Goal: Information Seeking & Learning: Learn about a topic

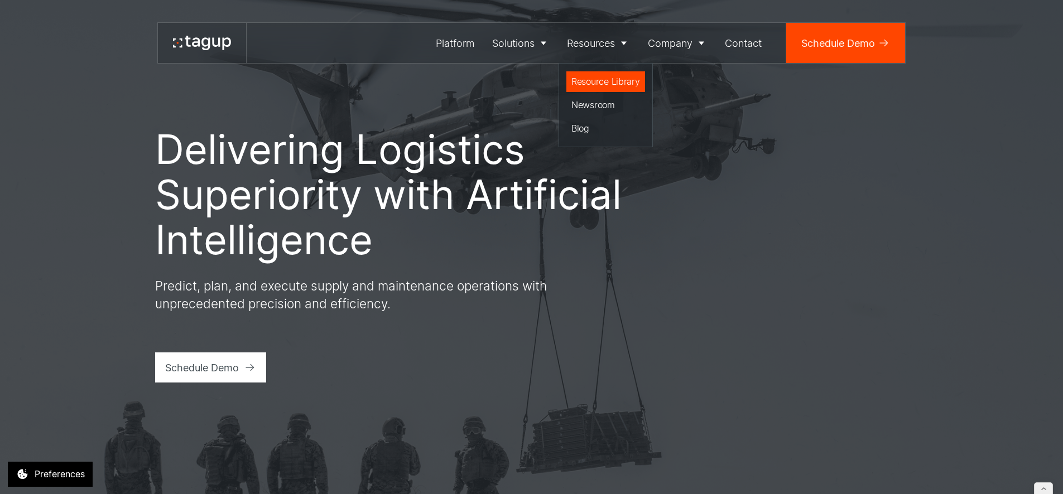
click at [589, 79] on div "Resource Library" at bounding box center [605, 81] width 69 height 13
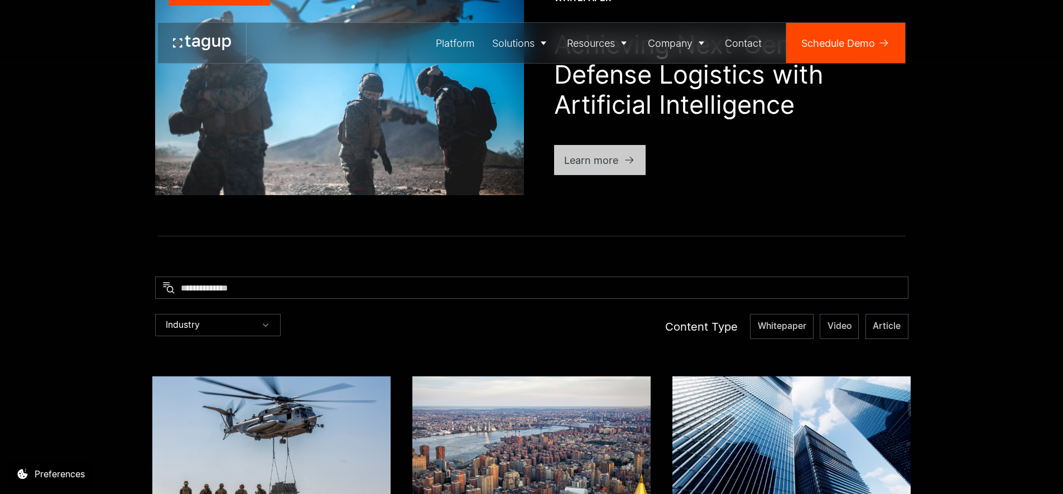
scroll to position [311, 0]
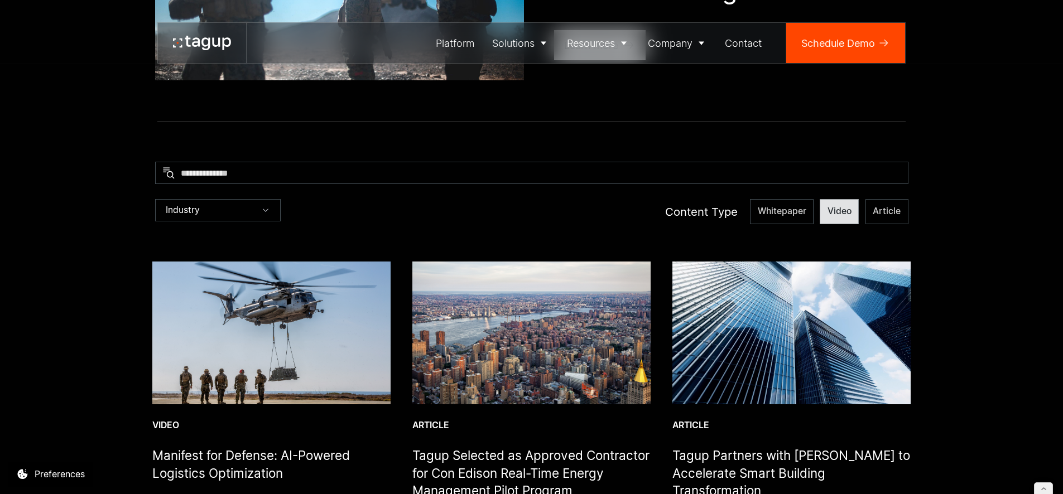
click at [806, 216] on span "Video" at bounding box center [782, 211] width 49 height 12
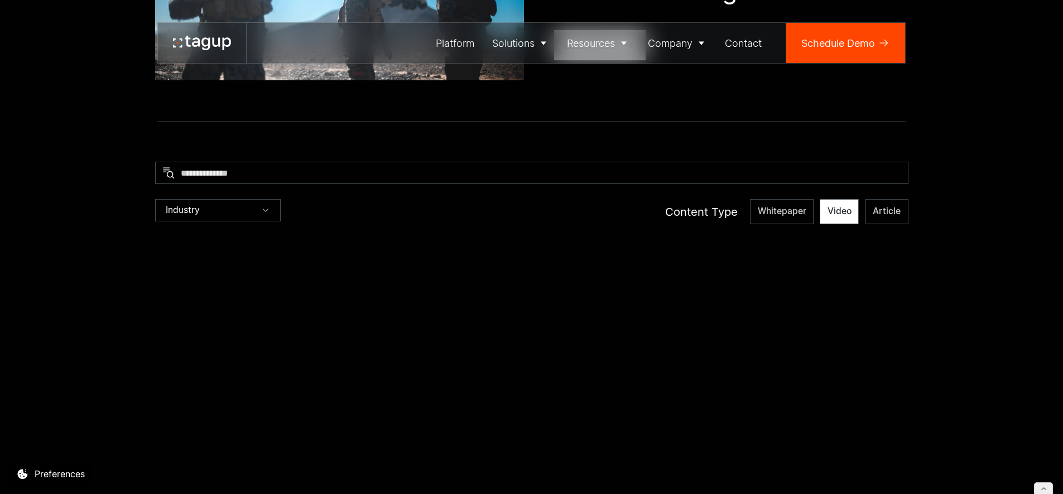
scroll to position [432, 0]
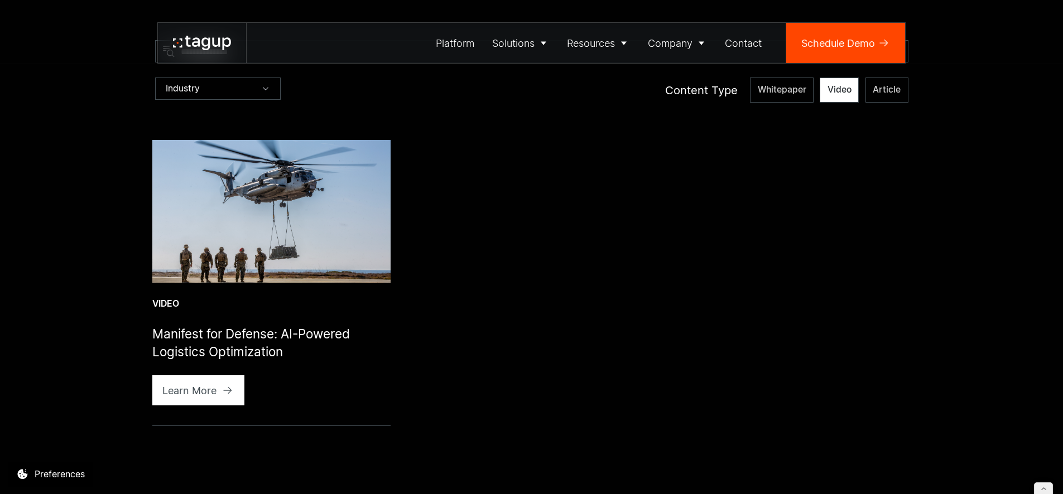
click at [297, 214] on img at bounding box center [271, 211] width 238 height 143
click at [847, 88] on span "Video" at bounding box center [840, 90] width 24 height 12
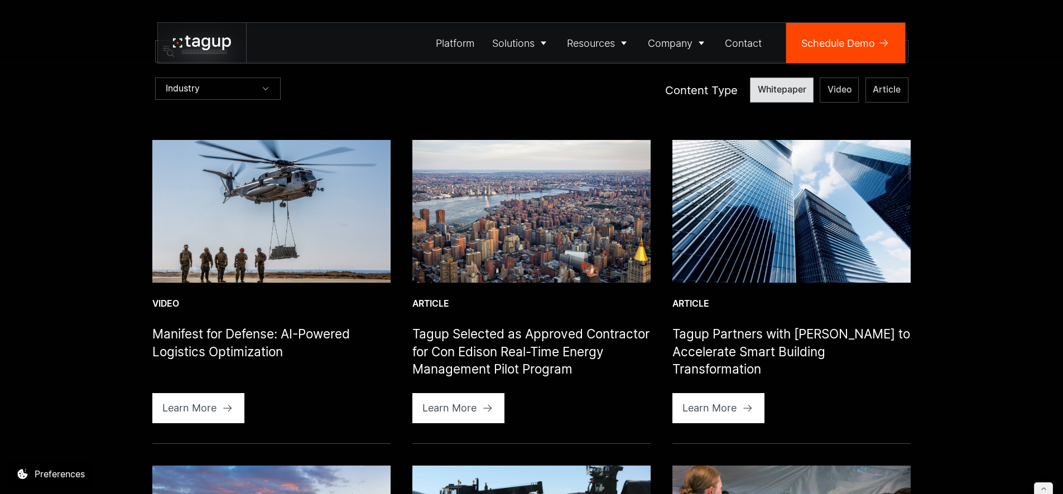
click at [777, 92] on span "Whitepaper" at bounding box center [782, 90] width 49 height 12
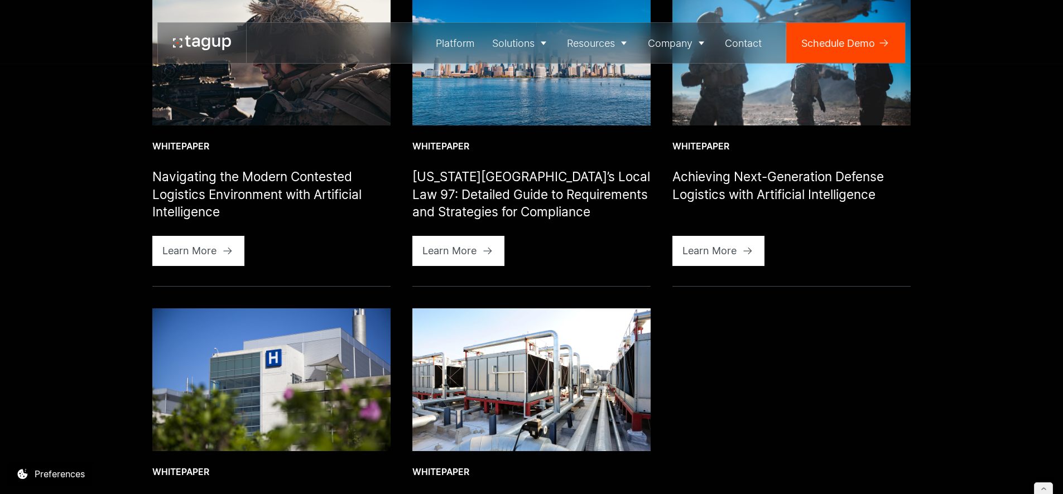
scroll to position [491, 0]
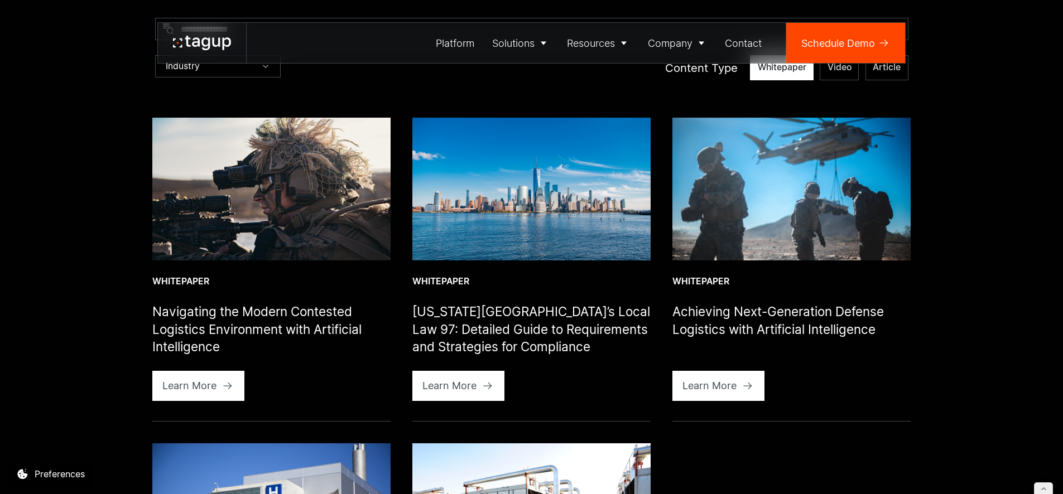
click at [783, 77] on label "Whitepaper" at bounding box center [782, 67] width 64 height 25
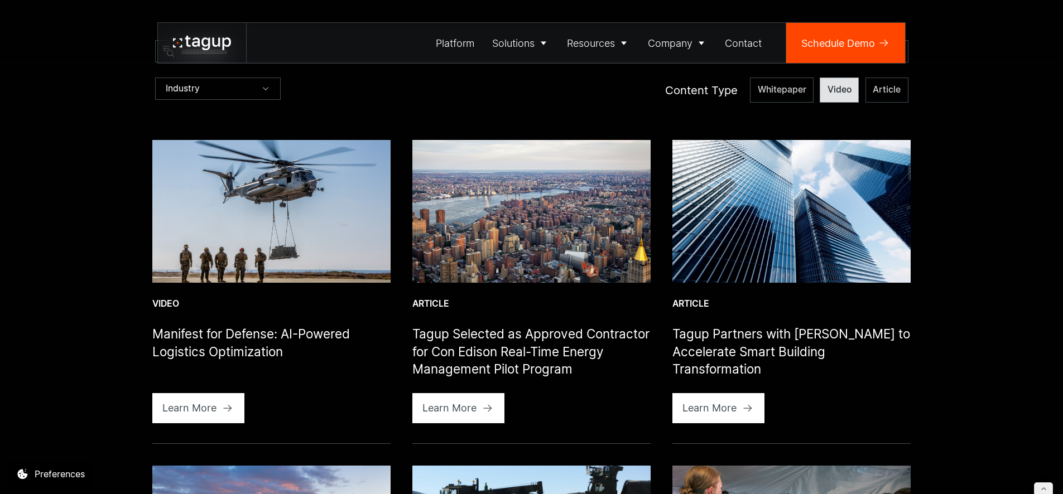
click at [806, 90] on span "Video" at bounding box center [782, 90] width 49 height 12
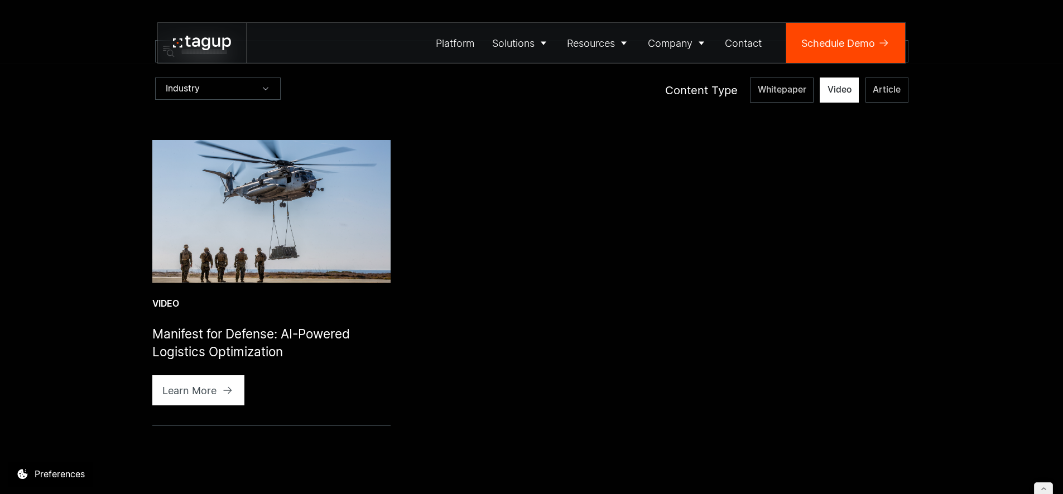
click at [845, 88] on span "Video" at bounding box center [840, 90] width 24 height 12
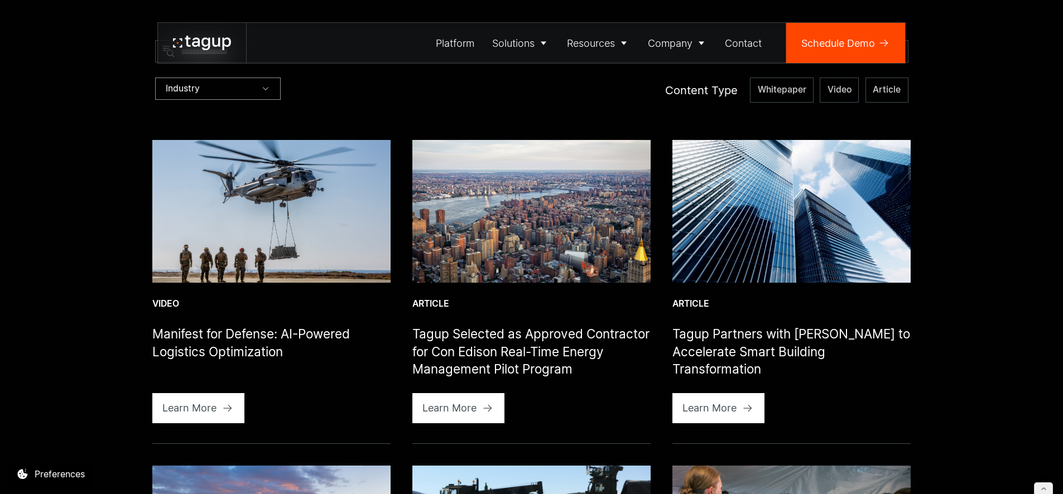
click at [208, 89] on div "Industry" at bounding box center [218, 89] width 126 height 22
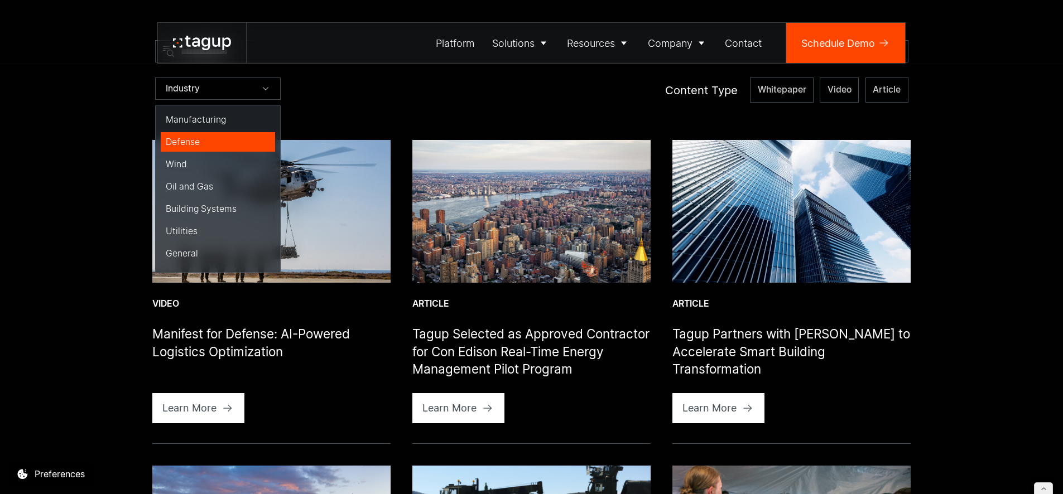
click at [199, 143] on div "Defense" at bounding box center [218, 142] width 104 height 12
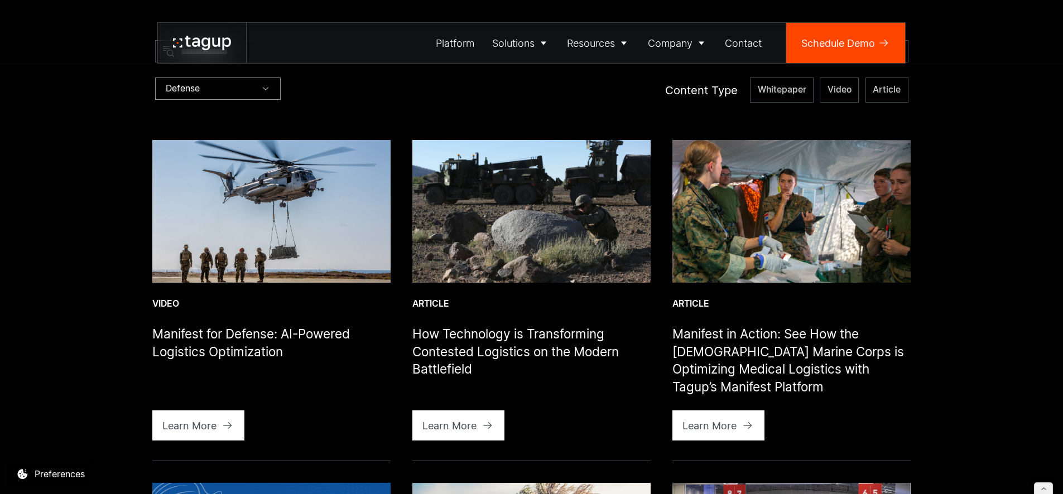
click at [192, 89] on div "Defense" at bounding box center [183, 88] width 34 height 11
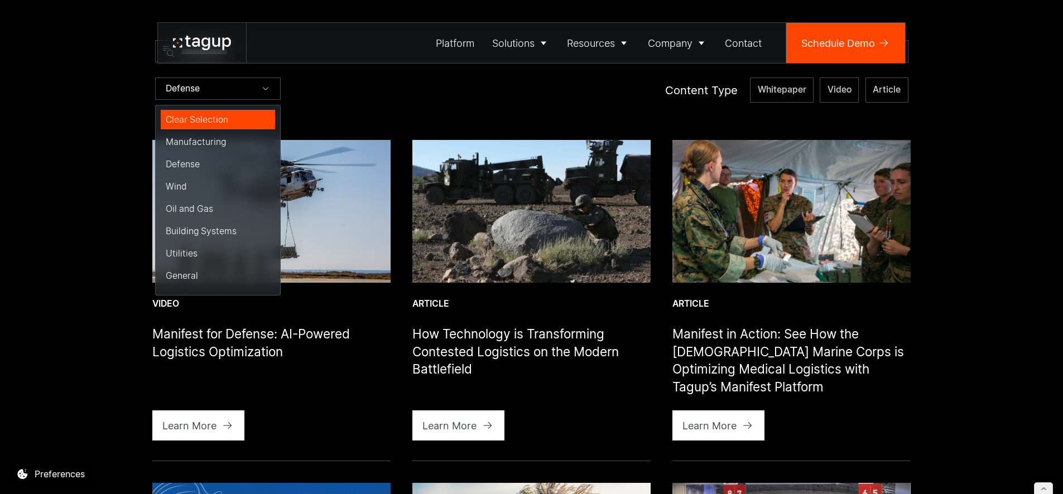
click at [196, 118] on div "Clear Selection" at bounding box center [218, 120] width 104 height 12
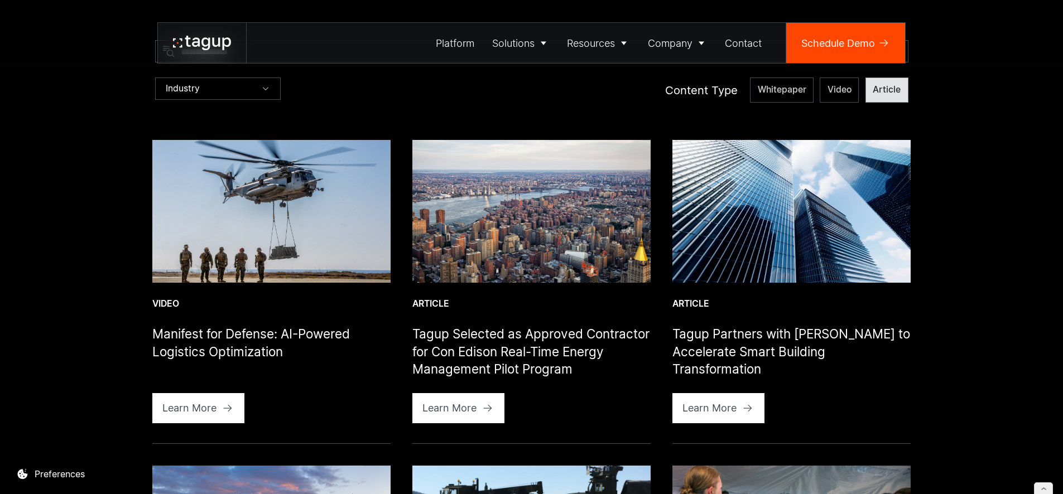
click at [806, 93] on span "Article" at bounding box center [782, 90] width 49 height 12
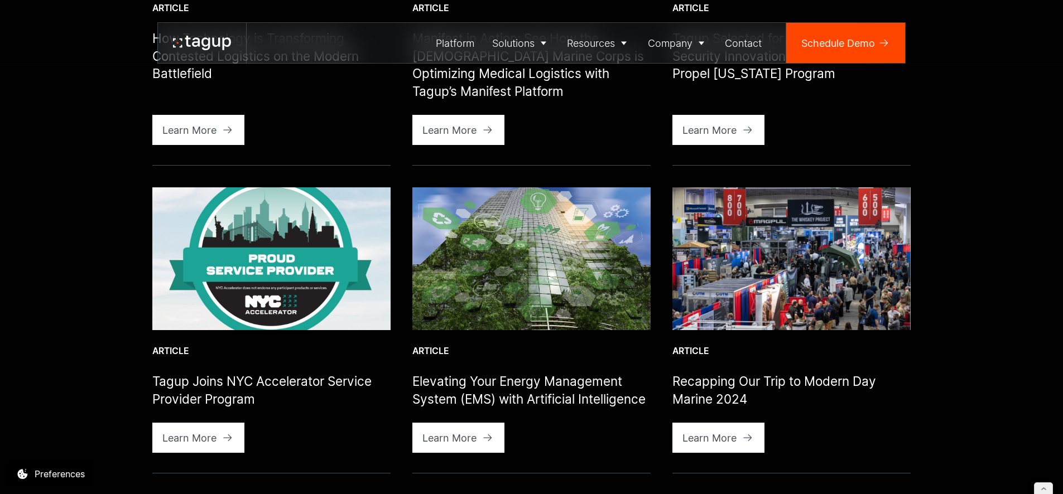
scroll to position [1210, 0]
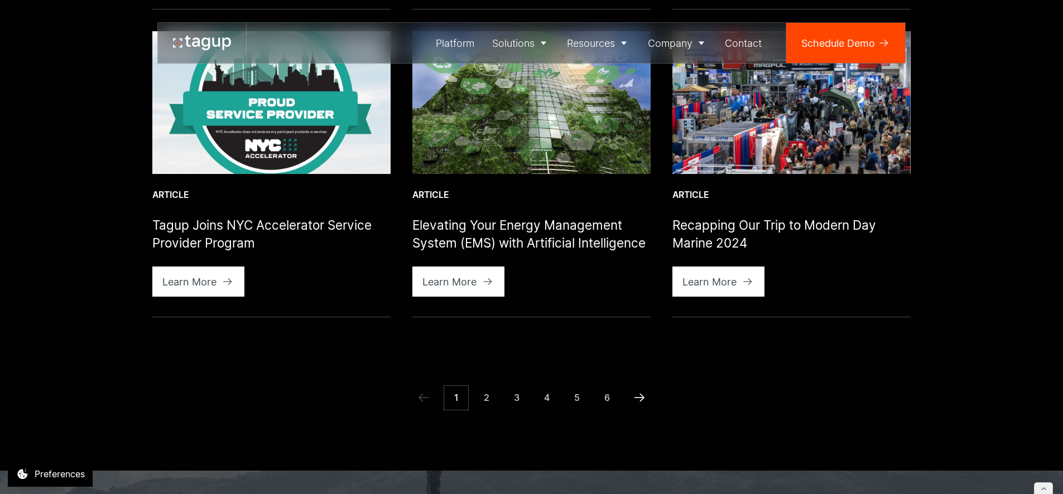
click at [640, 391] on icon "Next Page" at bounding box center [639, 397] width 13 height 13
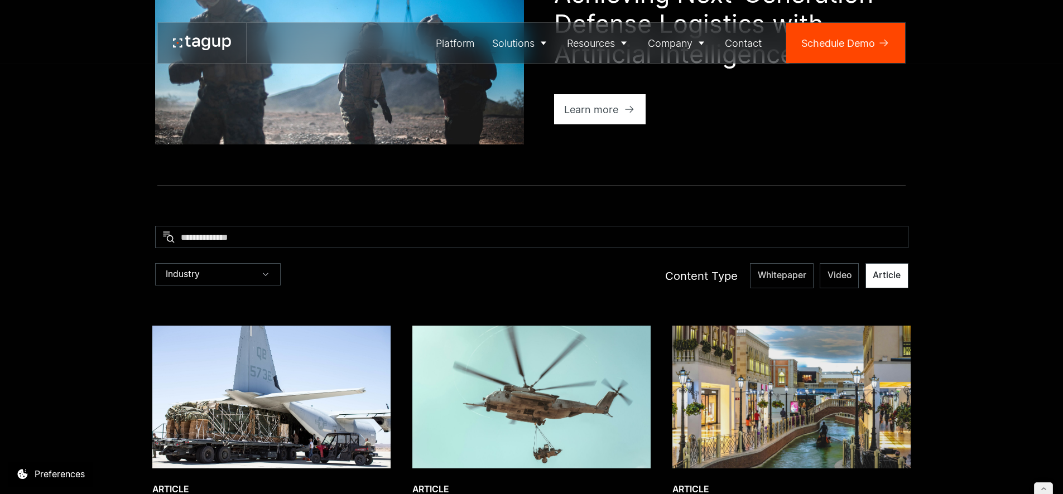
scroll to position [0, 0]
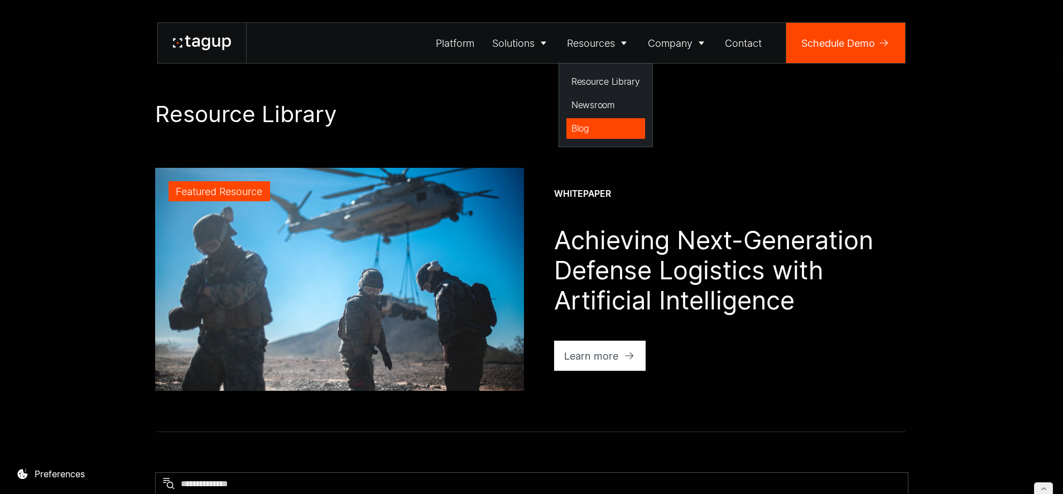
click at [588, 126] on div "Blog" at bounding box center [605, 128] width 69 height 13
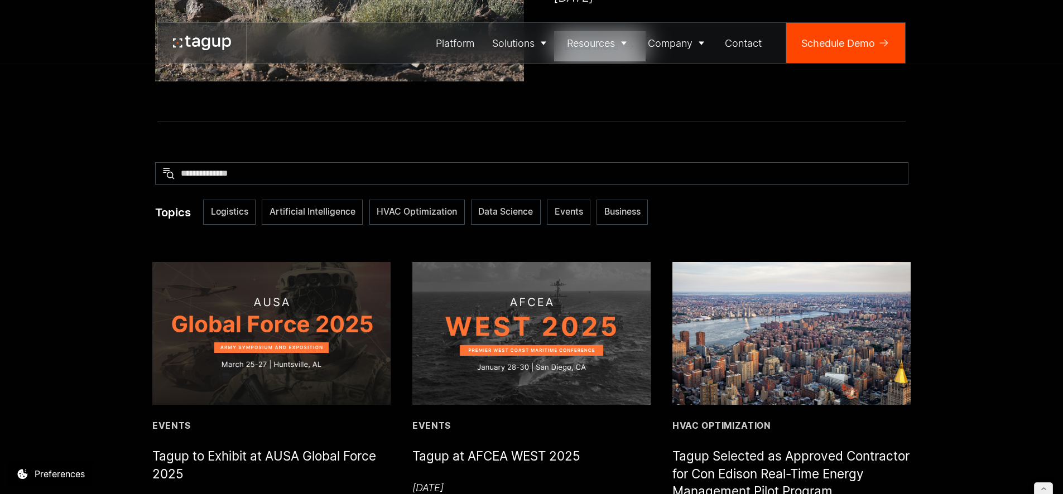
scroll to position [169, 0]
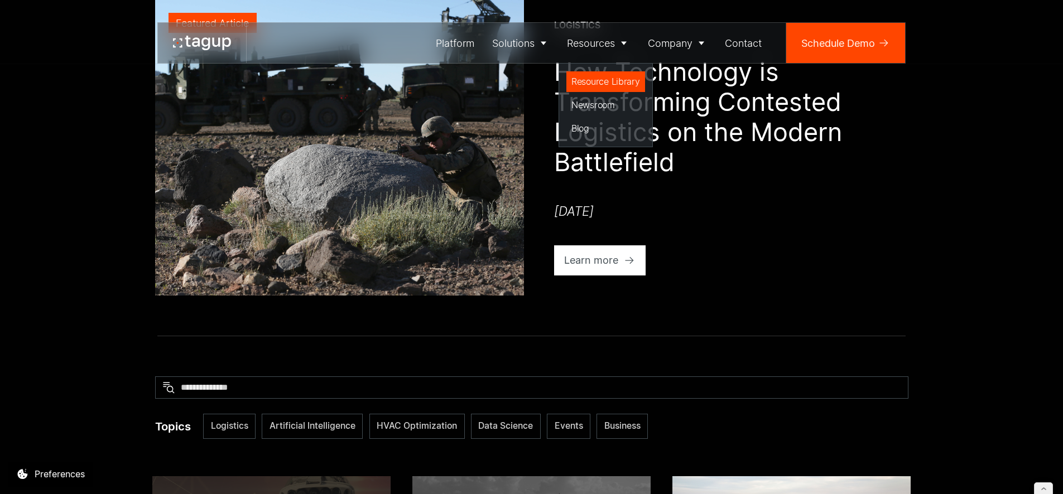
click at [597, 85] on div "Resource Library" at bounding box center [605, 81] width 69 height 13
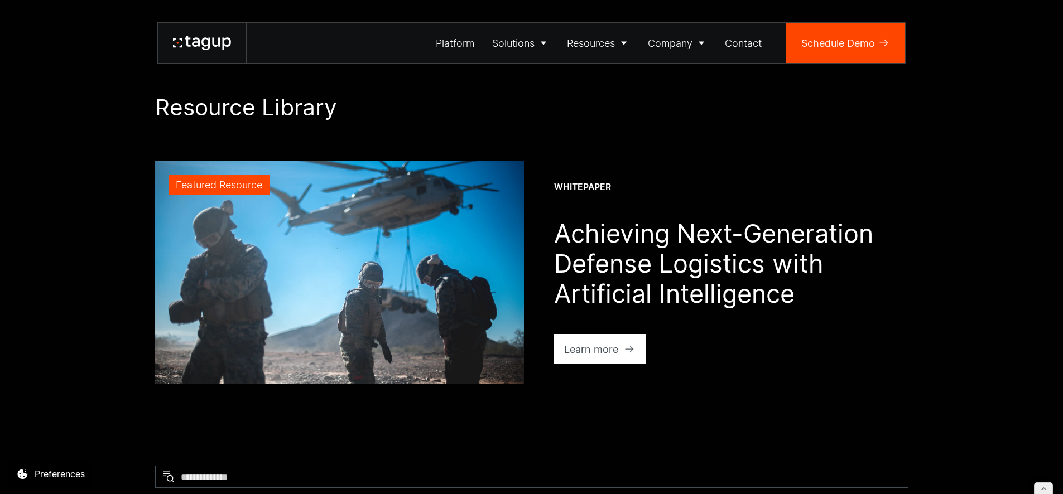
scroll to position [192, 0]
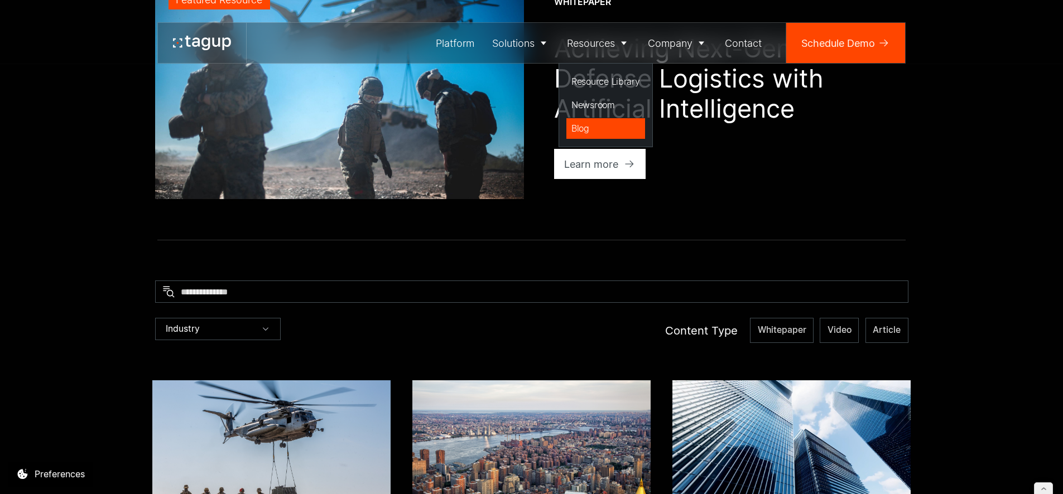
click at [589, 123] on div "Blog" at bounding box center [605, 128] width 69 height 13
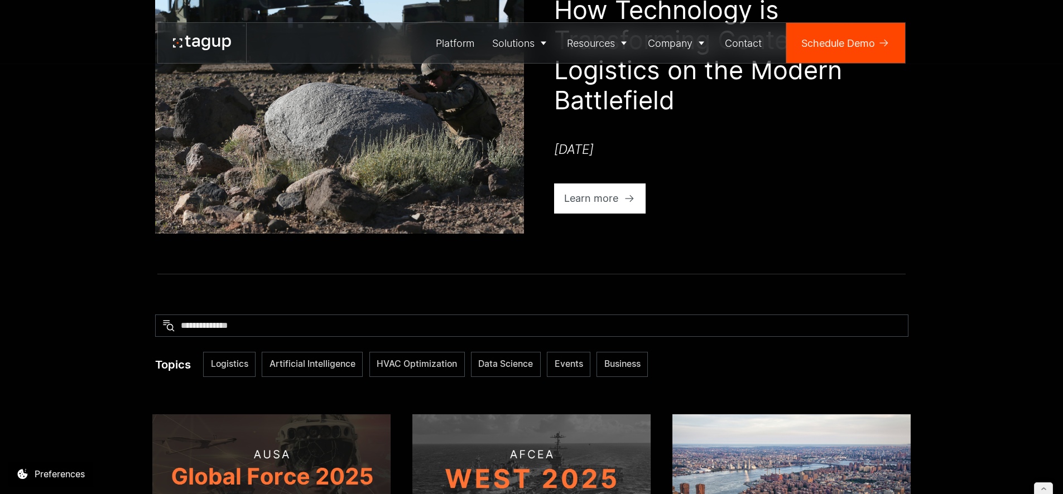
scroll to position [122, 0]
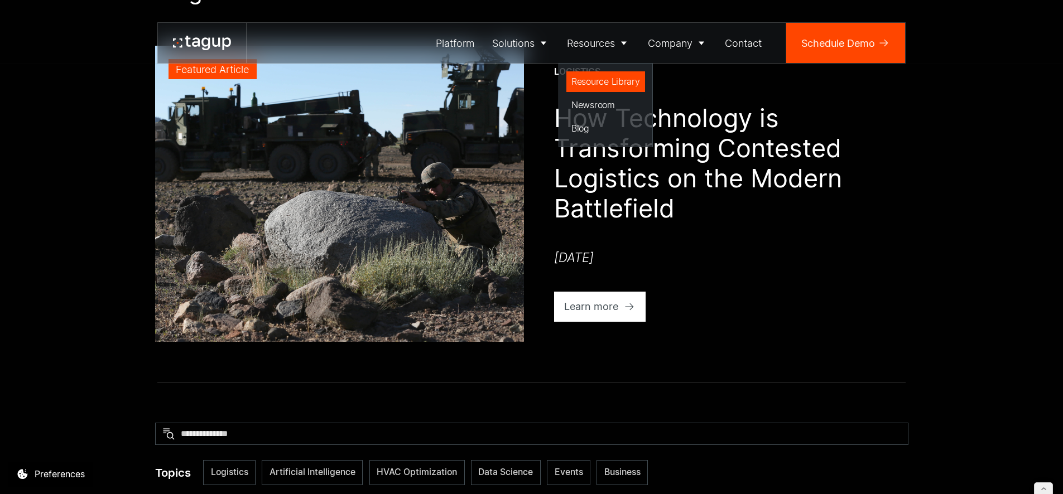
click at [596, 83] on div "Resource Library" at bounding box center [605, 81] width 69 height 13
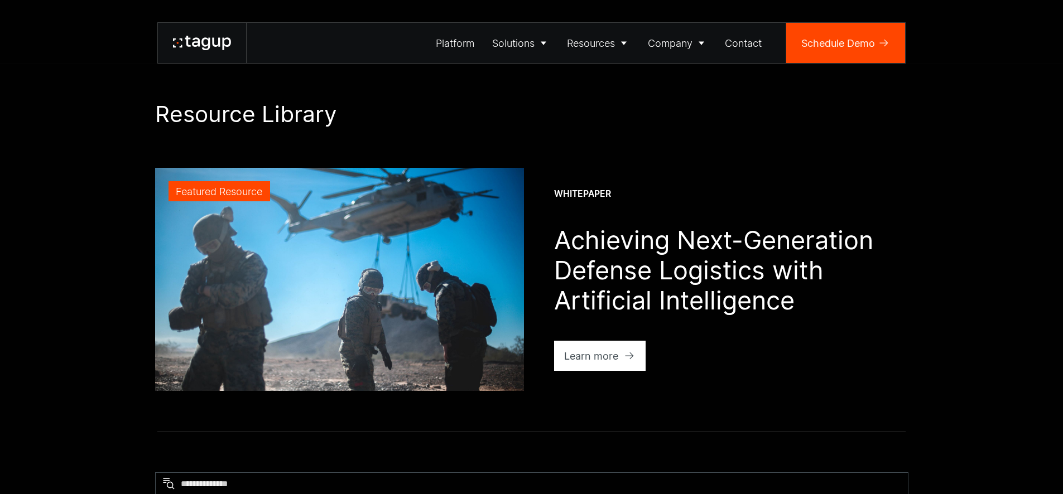
scroll to position [386, 0]
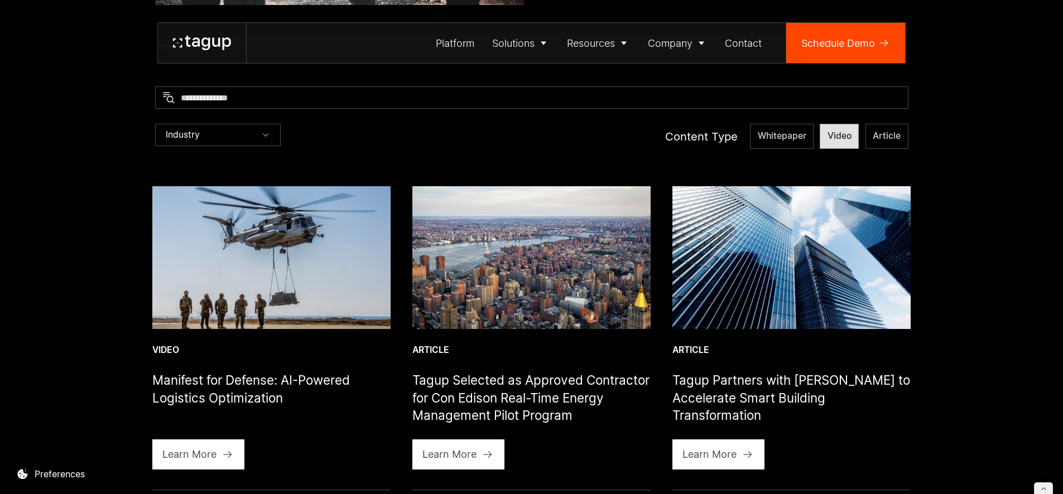
click at [806, 134] on span "Video" at bounding box center [782, 136] width 49 height 12
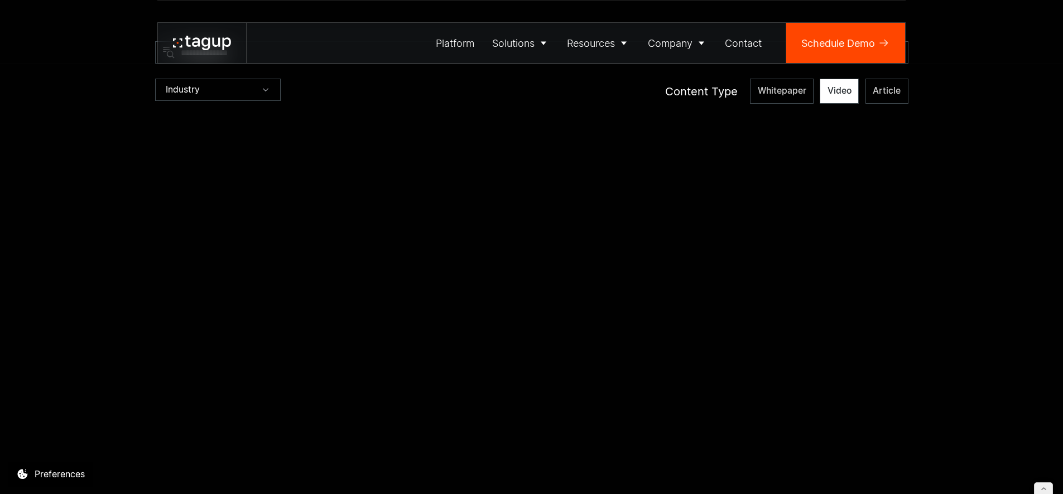
scroll to position [432, 0]
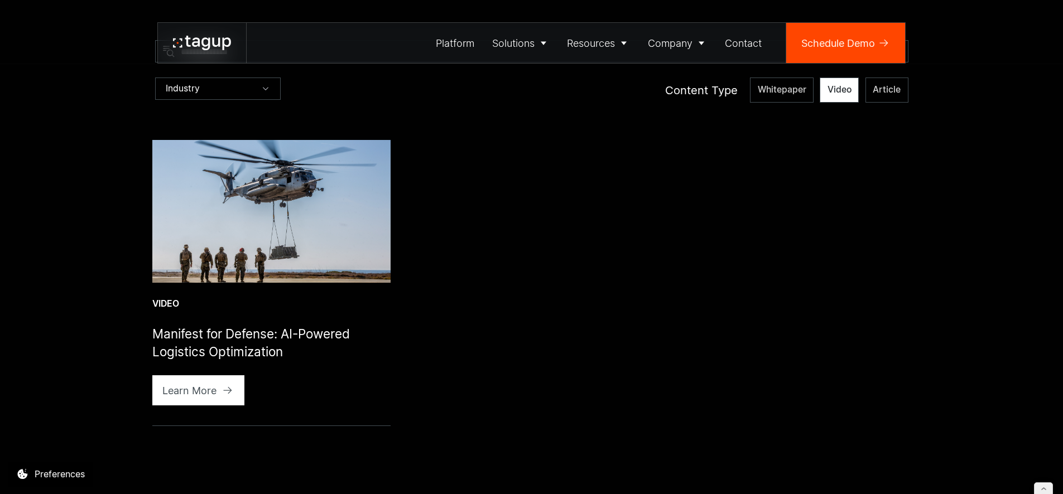
click at [338, 224] on img at bounding box center [271, 211] width 238 height 143
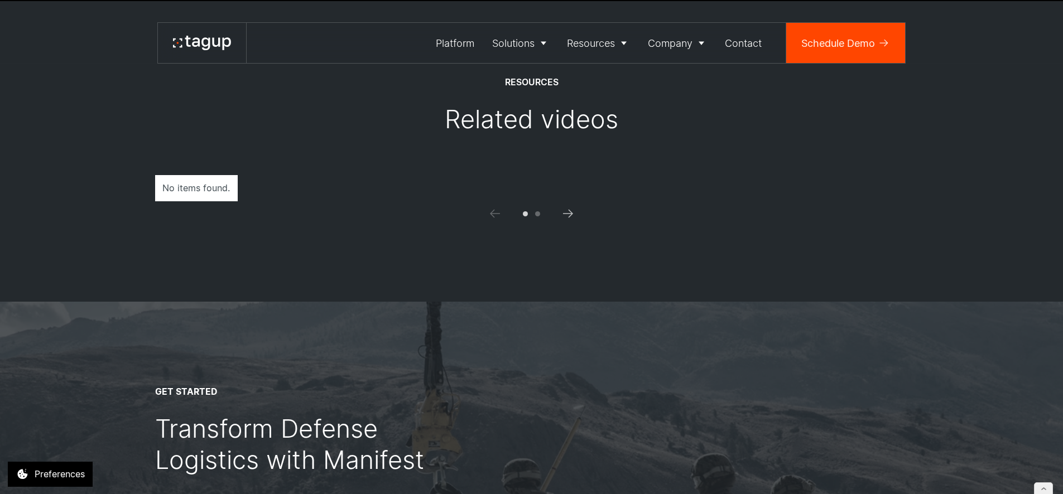
scroll to position [818, 0]
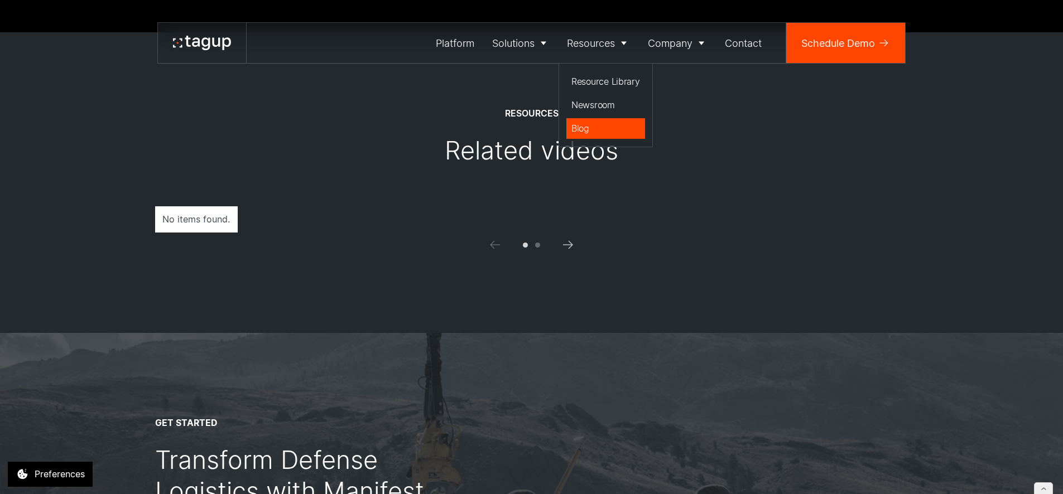
click at [590, 126] on div "Blog" at bounding box center [605, 128] width 69 height 13
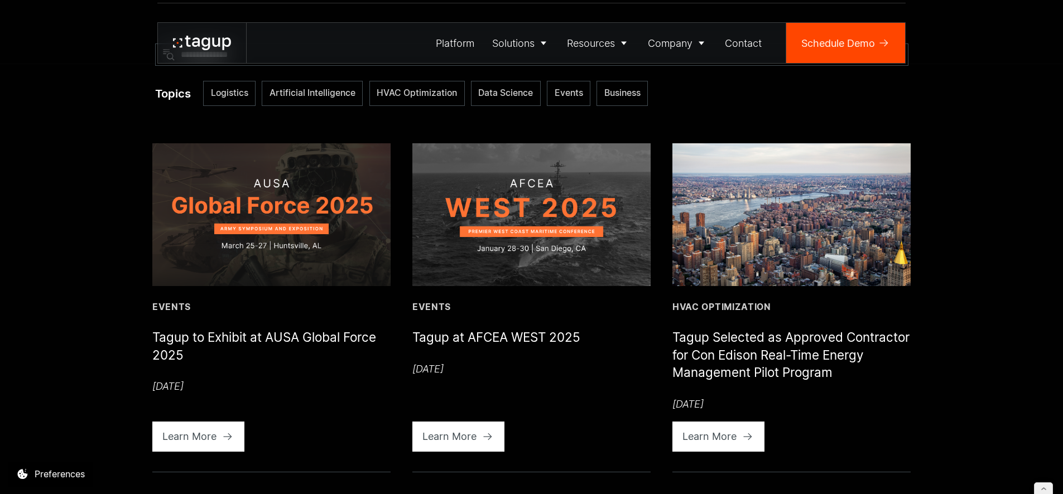
click at [531, 219] on img at bounding box center [531, 214] width 238 height 143
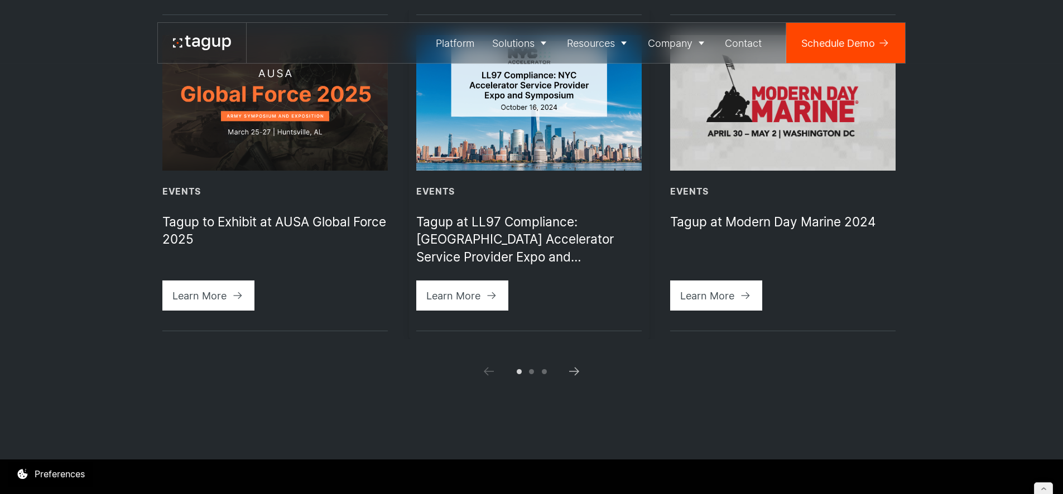
scroll to position [1113, 0]
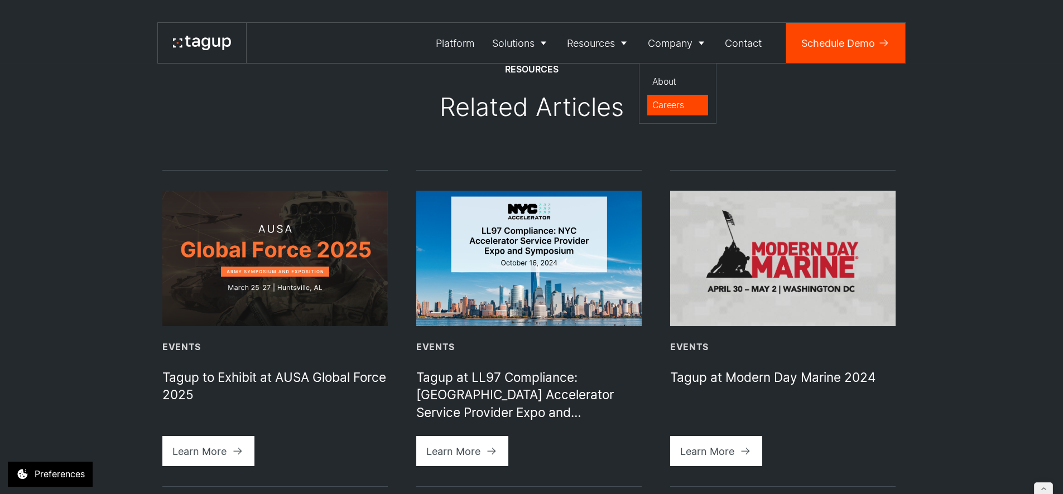
click at [672, 103] on div "Careers" at bounding box center [677, 104] width 51 height 13
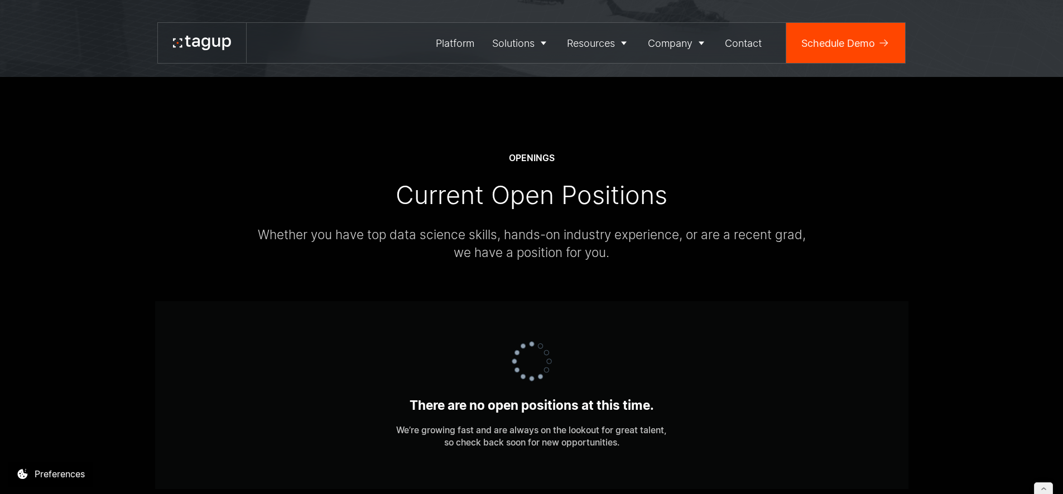
scroll to position [27, 0]
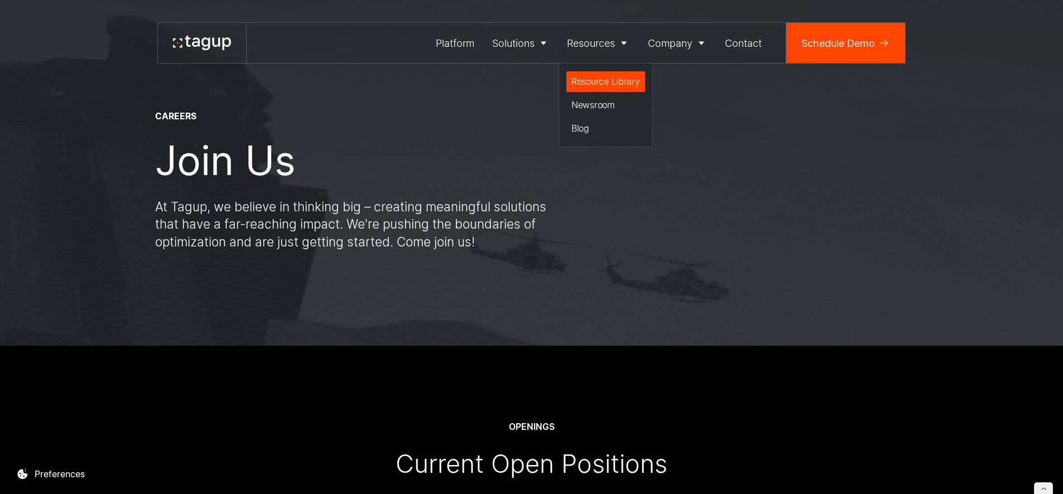
click at [583, 78] on div "Resource Library" at bounding box center [605, 81] width 69 height 13
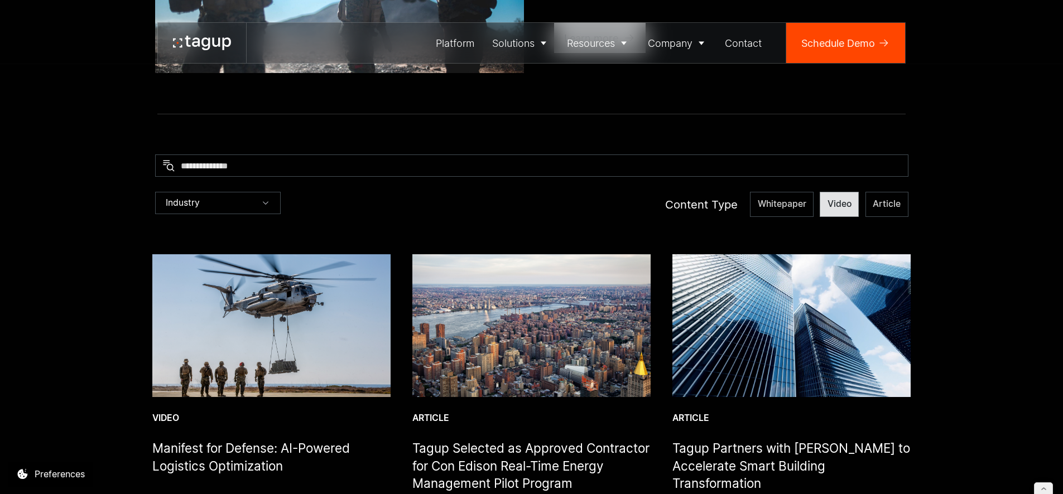
click at [806, 203] on span "Video" at bounding box center [782, 204] width 49 height 12
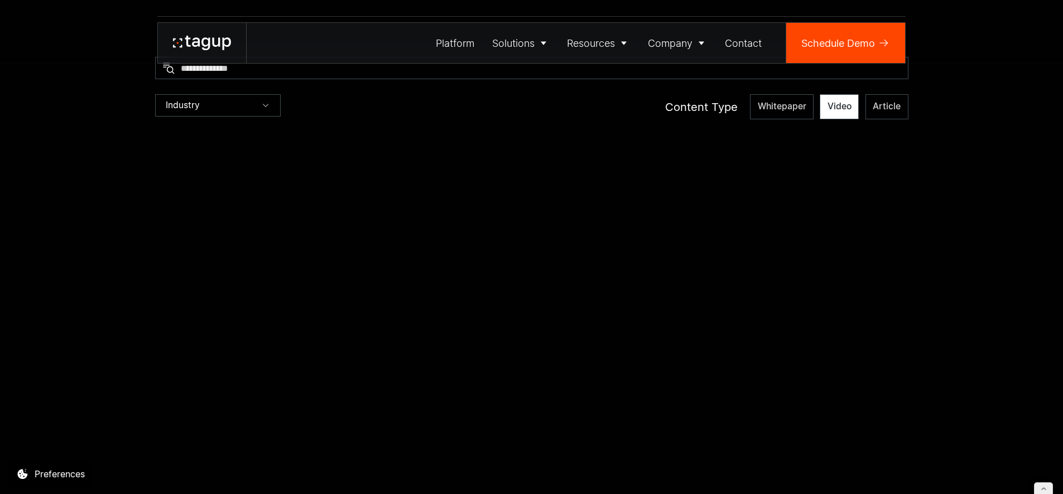
scroll to position [432, 0]
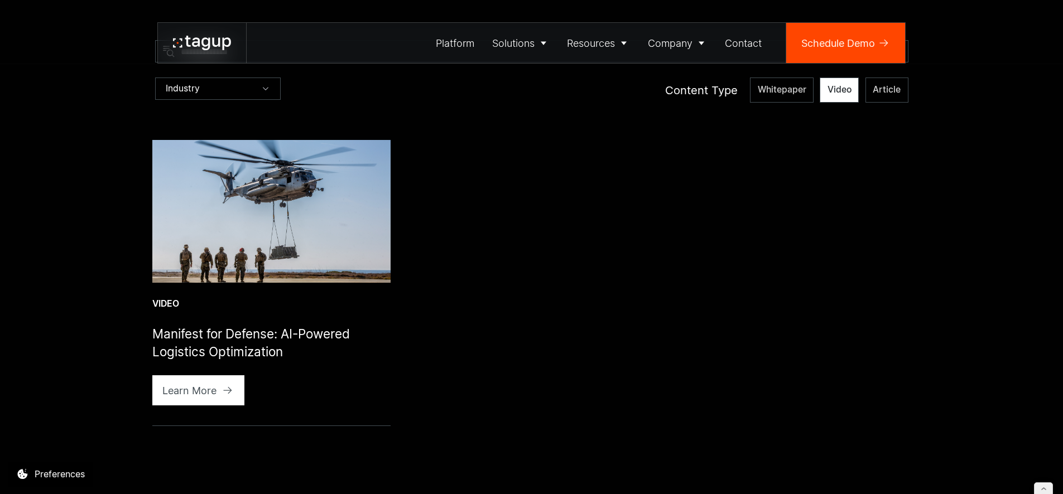
click at [294, 213] on img at bounding box center [271, 211] width 238 height 143
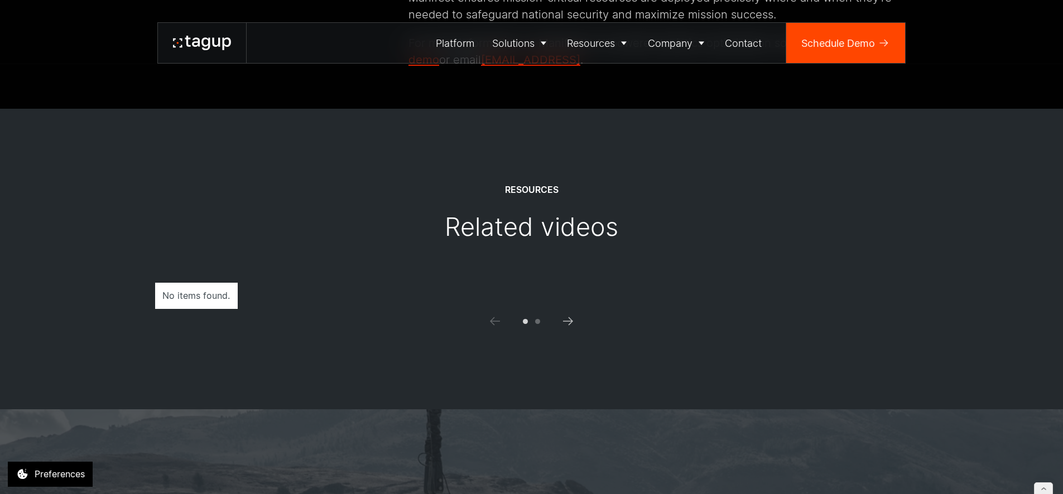
scroll to position [666, 0]
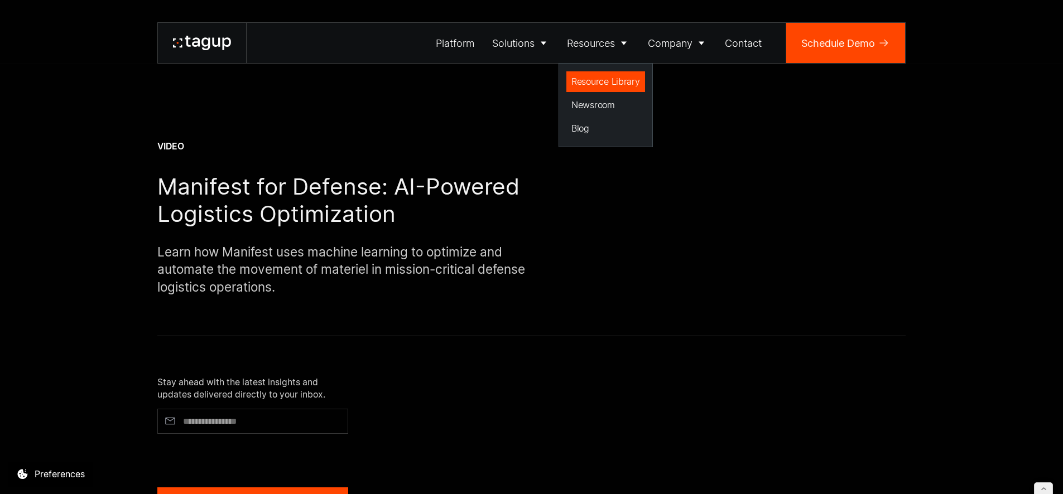
click at [605, 86] on div "Resource Library" at bounding box center [605, 81] width 69 height 13
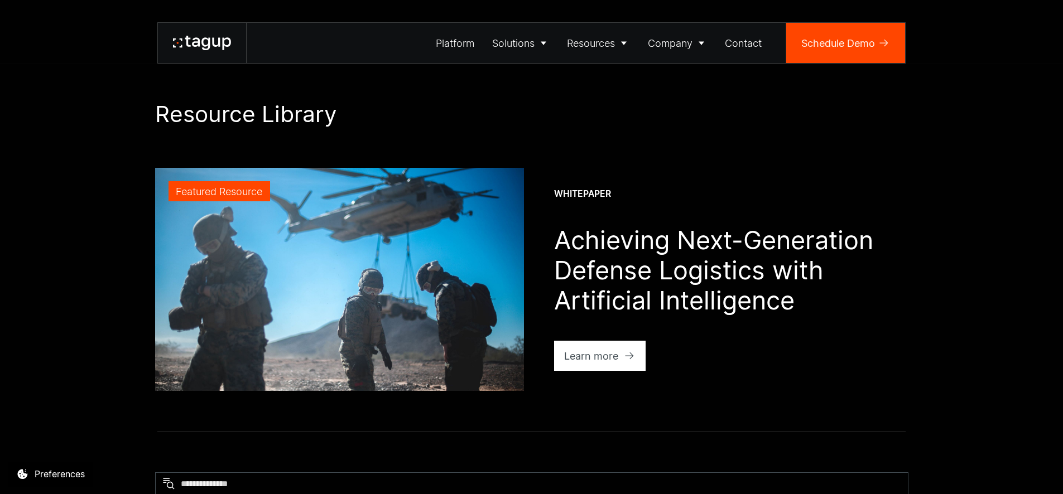
scroll to position [328, 0]
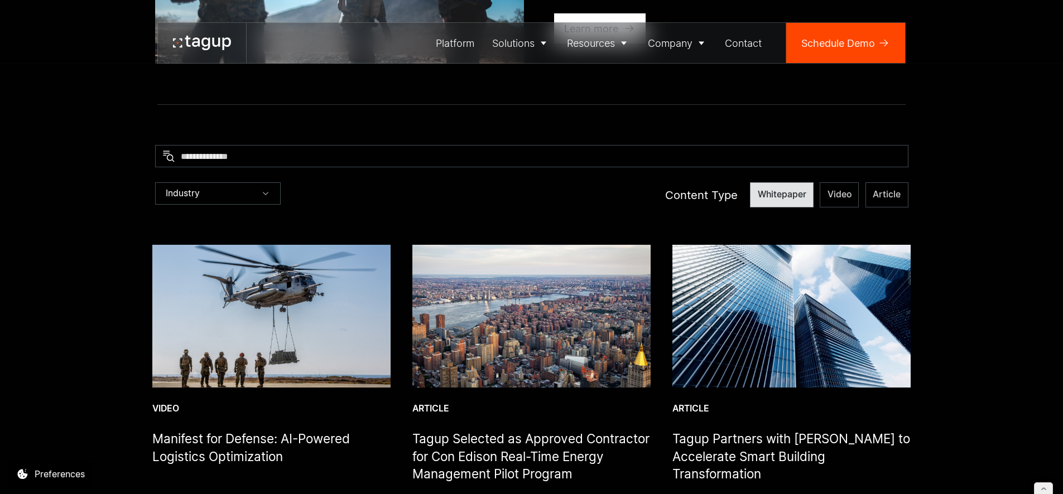
click at [773, 204] on label "Whitepaper" at bounding box center [782, 194] width 64 height 25
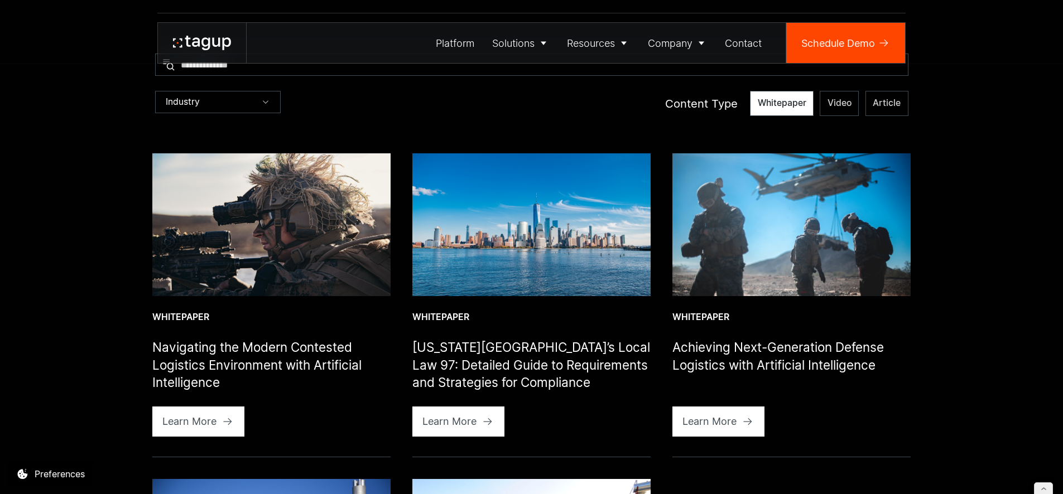
scroll to position [432, 0]
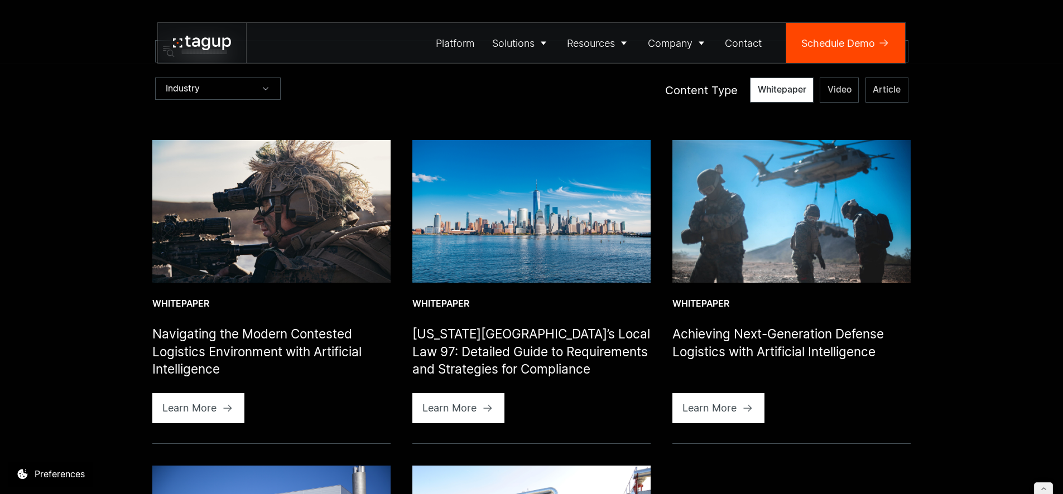
click at [338, 190] on img at bounding box center [271, 211] width 238 height 143
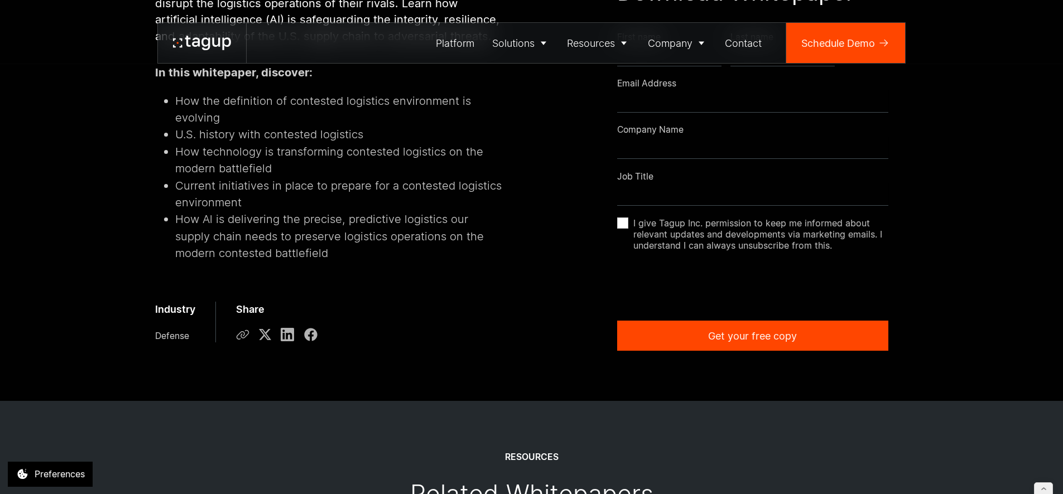
scroll to position [718, 0]
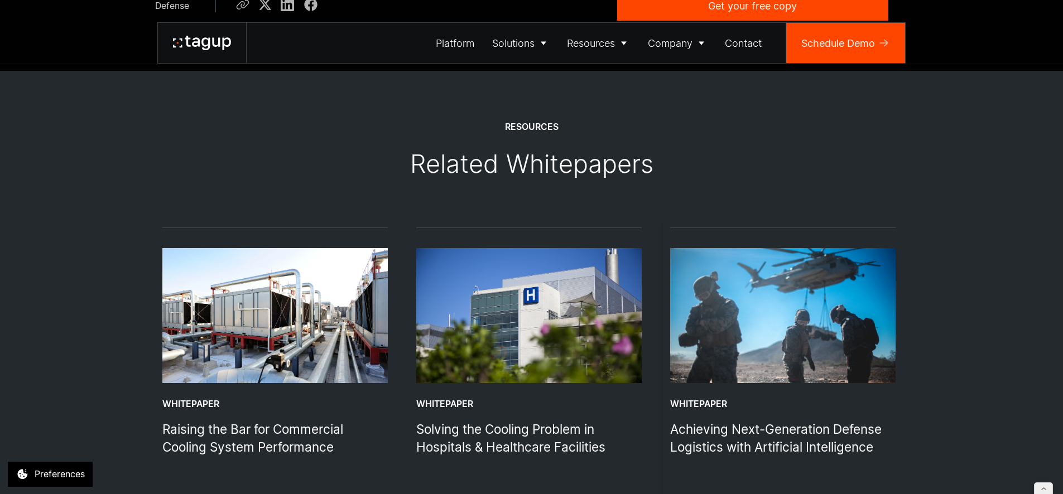
click at [823, 311] on img "3 / 4" at bounding box center [782, 315] width 225 height 135
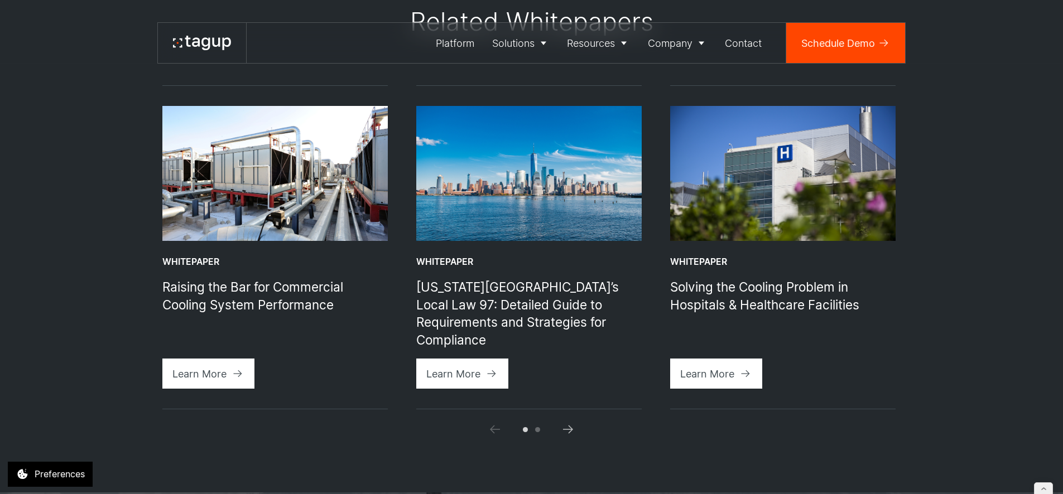
scroll to position [1161, 0]
